Goal: Find specific page/section: Find specific page/section

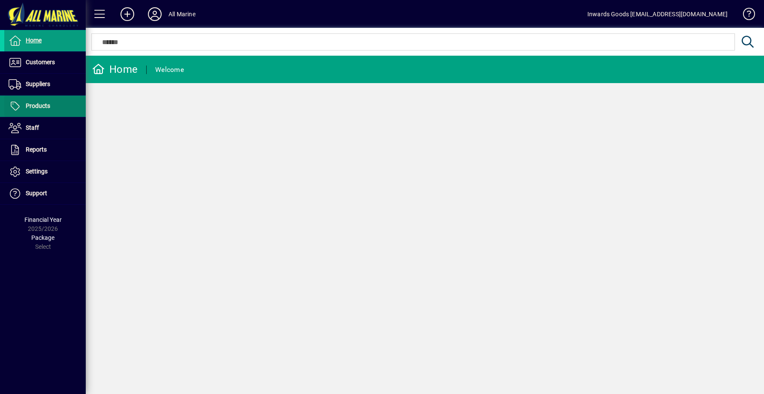
click at [61, 103] on span at bounding box center [44, 106] width 81 height 21
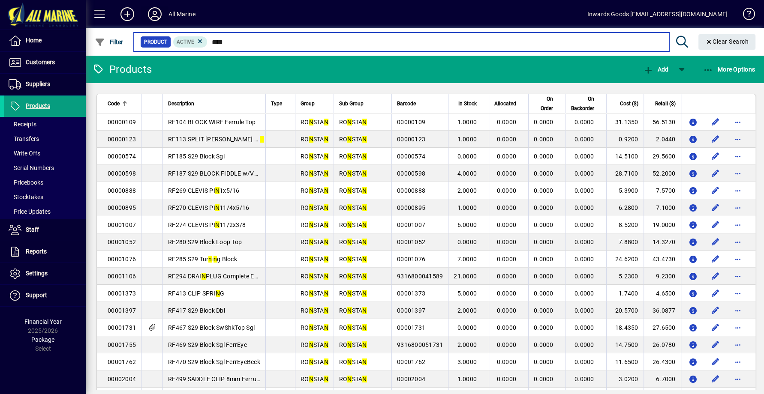
type input "*****"
